Goal: Task Accomplishment & Management: Complete application form

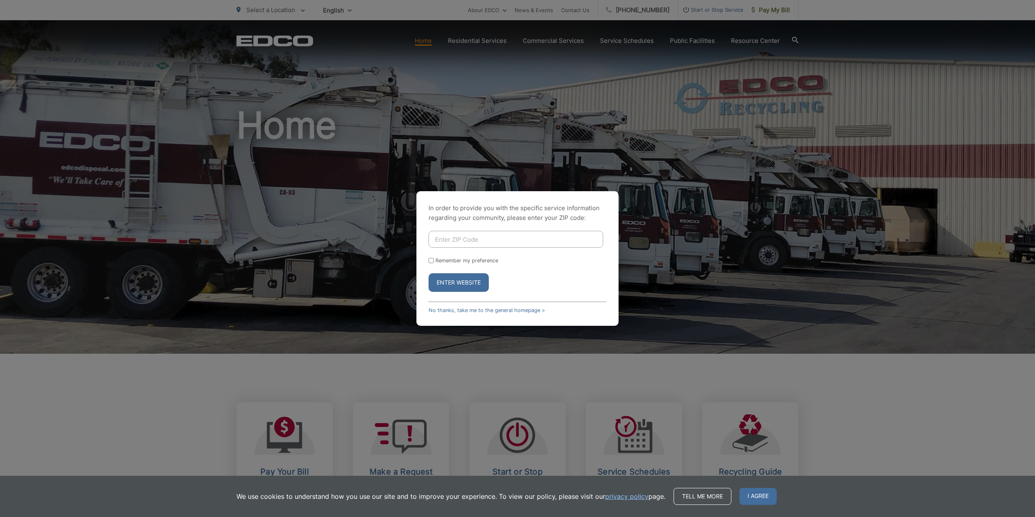
click at [516, 239] on input "Enter ZIP Code" at bounding box center [515, 239] width 175 height 17
type input "92154"
click at [428, 273] on button "Enter Website" at bounding box center [458, 282] width 60 height 19
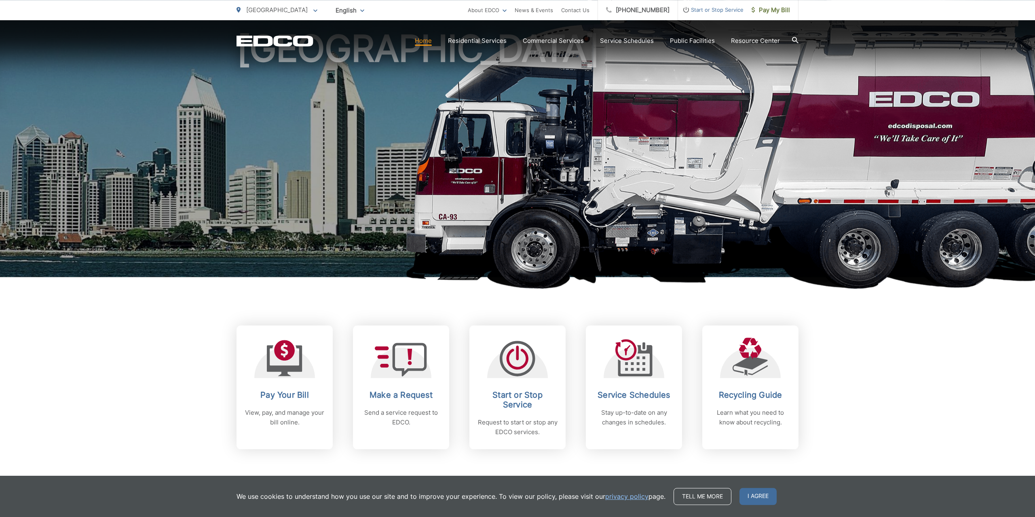
scroll to position [84, 0]
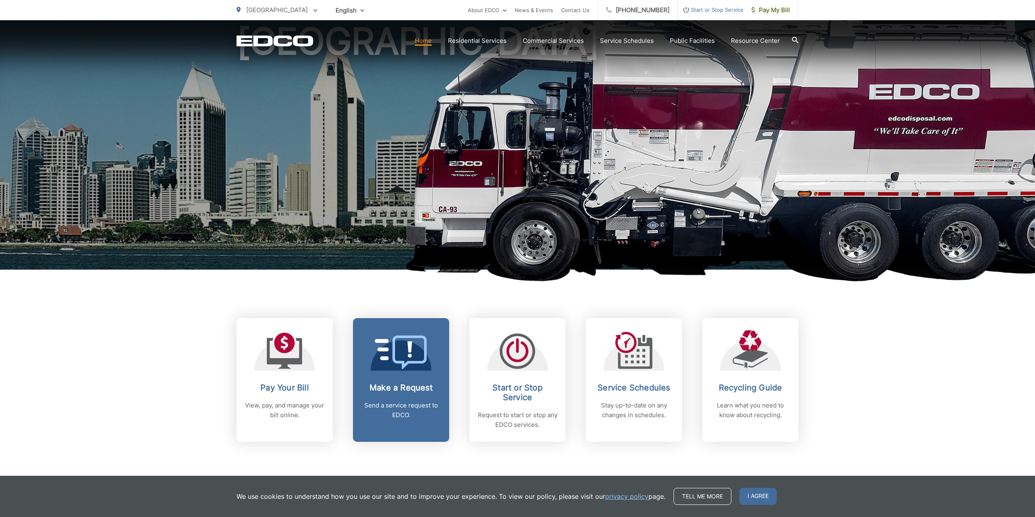
click at [417, 368] on icon at bounding box center [401, 353] width 53 height 34
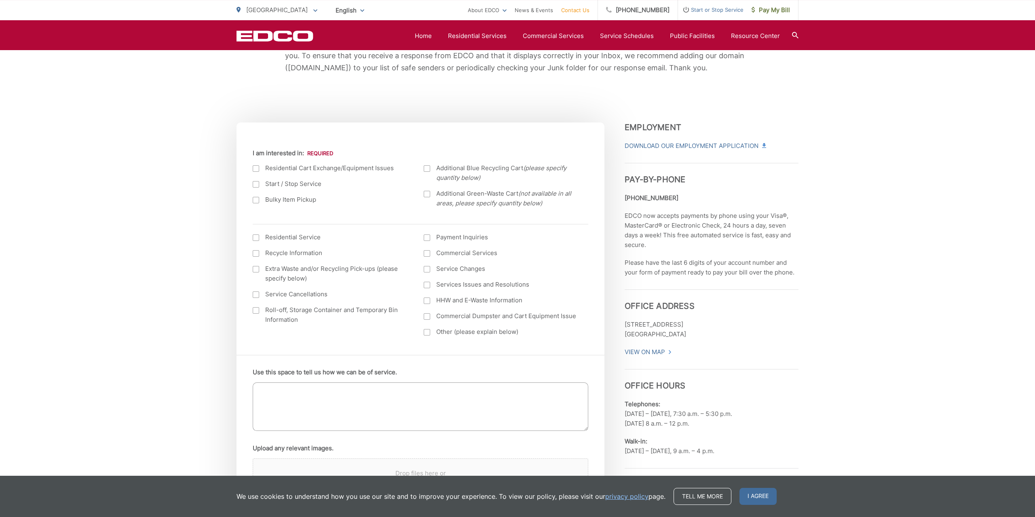
scroll to position [210, 0]
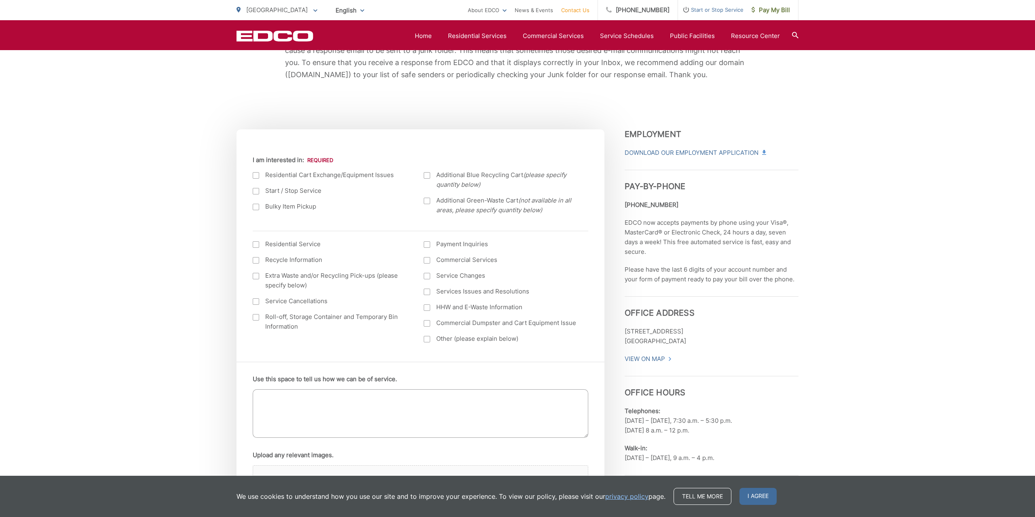
click at [256, 194] on div at bounding box center [256, 191] width 6 height 6
click at [0, 0] on input "Start / Stop Service" at bounding box center [0, 0] width 0 height 0
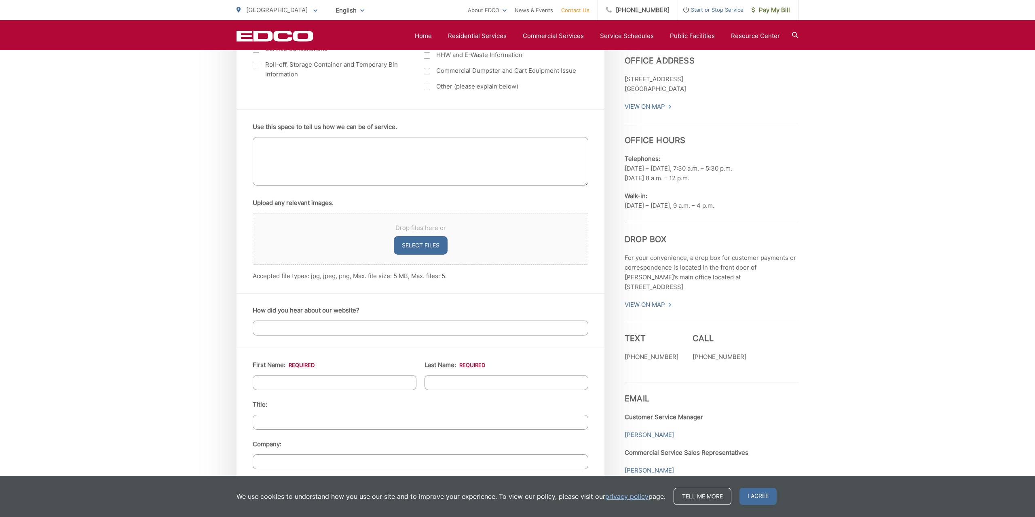
scroll to position [589, 0]
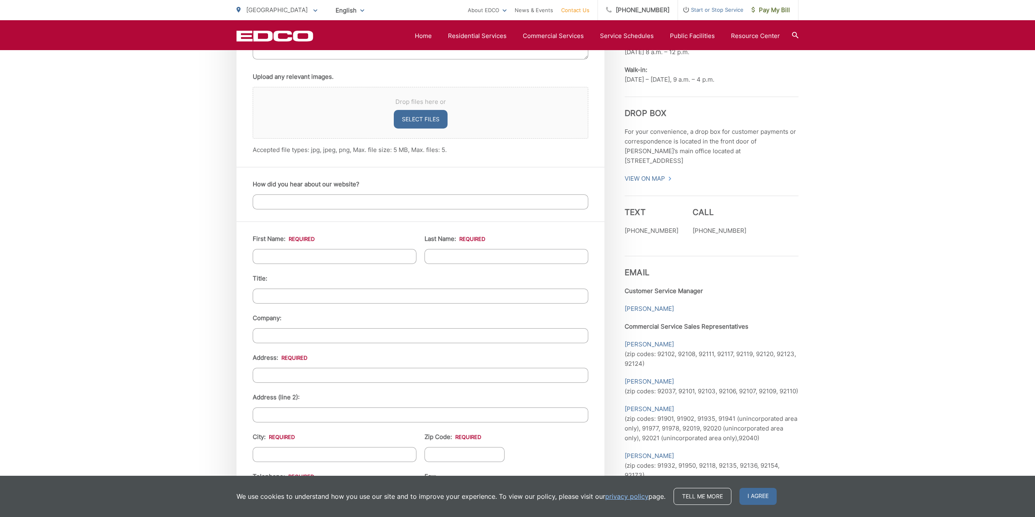
click at [298, 254] on input "First Name: *" at bounding box center [335, 256] width 164 height 15
